Goal: Task Accomplishment & Management: Complete application form

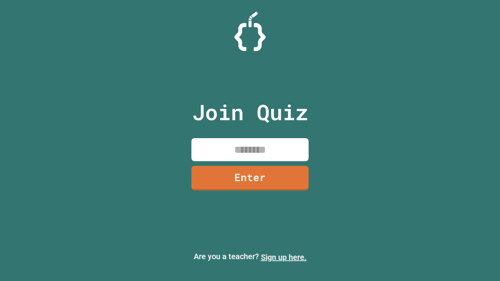
click at [284, 257] on link "Sign up here." at bounding box center [284, 257] width 46 height 9
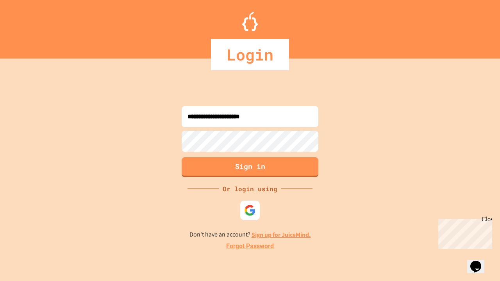
type input "**********"
